Goal: Use online tool/utility: Use online tool/utility

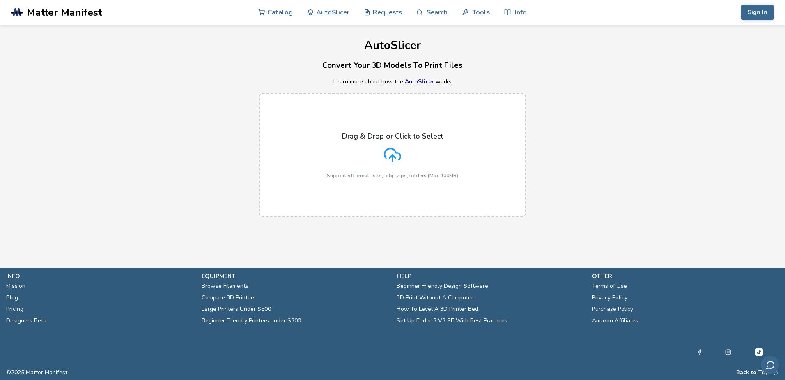
drag, startPoint x: 0, startPoint y: 0, endPoint x: 384, endPoint y: 151, distance: 412.7
click at [384, 151] on icon at bounding box center [392, 154] width 17 height 17
click at [0, 0] on input "Drag & Drop or Click to Select Supported format: .stls, .obj, .zips, folders (M…" at bounding box center [0, 0] width 0 height 0
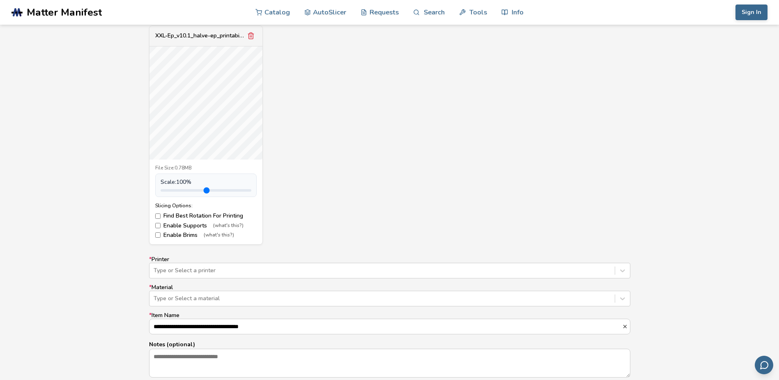
scroll to position [329, 0]
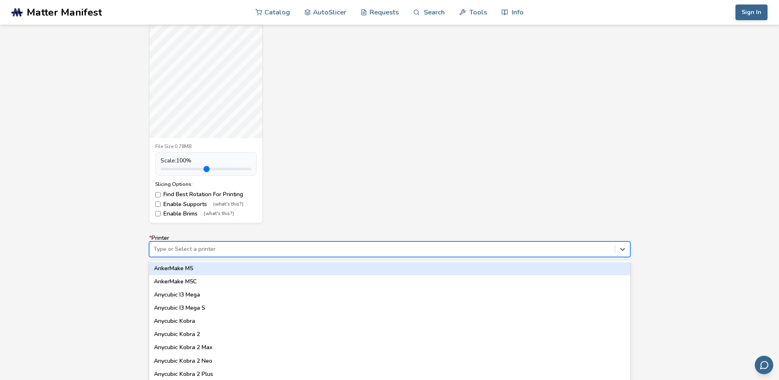
click at [287, 246] on div "Type or Select a printer" at bounding box center [382, 249] width 465 height 12
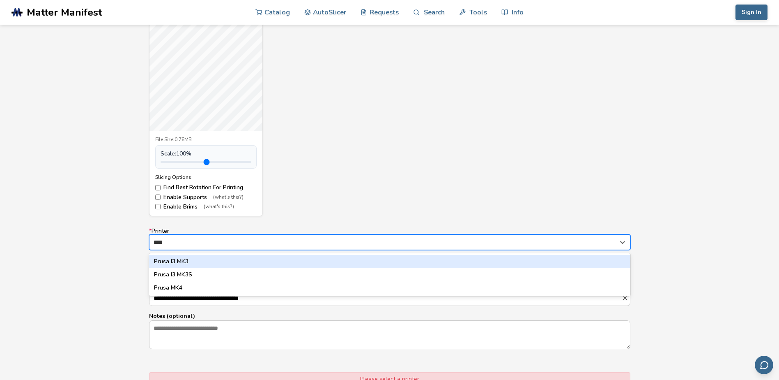
type input "*****"
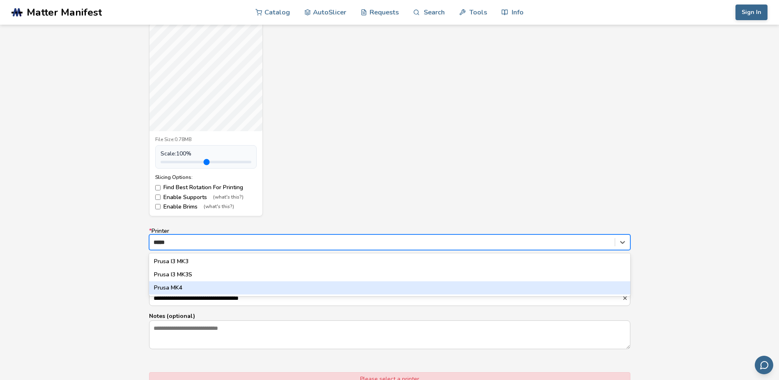
drag, startPoint x: 193, startPoint y: 288, endPoint x: 124, endPoint y: 266, distance: 73.1
click at [193, 288] on div "Prusa MK4" at bounding box center [389, 287] width 481 height 13
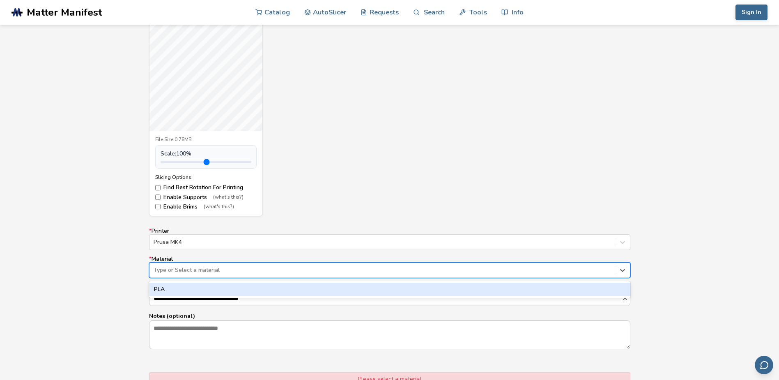
click at [204, 275] on div "Type or Select a material" at bounding box center [382, 270] width 465 height 12
click at [193, 288] on div "PLA" at bounding box center [389, 289] width 481 height 13
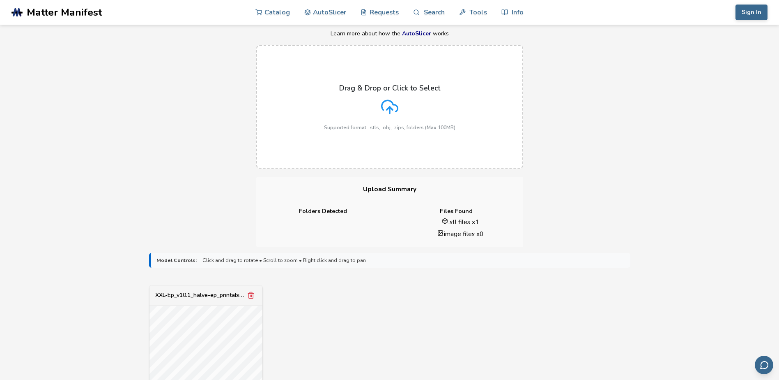
scroll to position [257, 0]
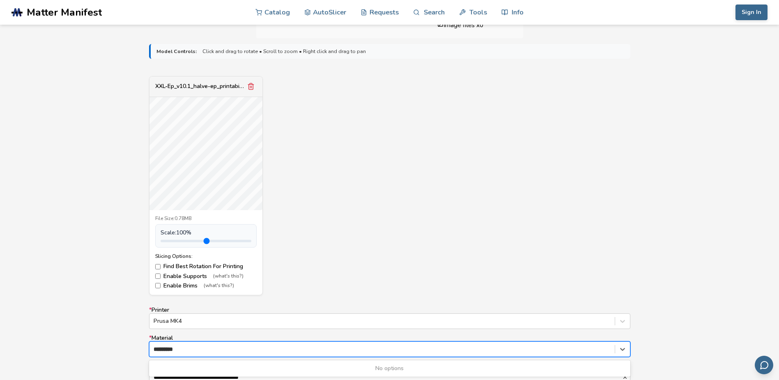
type input "**********"
